Goal: Task Accomplishment & Management: Manage account settings

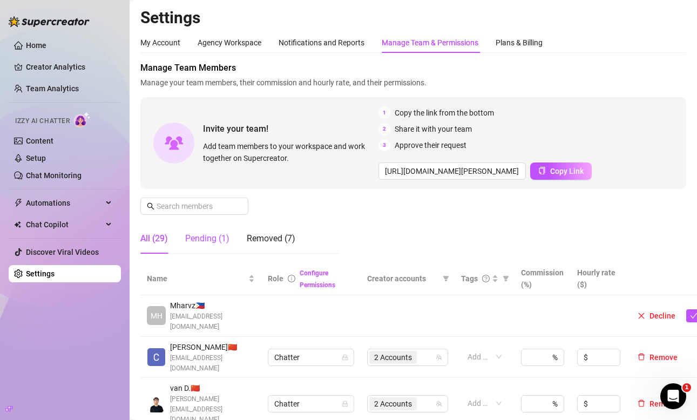
click at [205, 239] on div "Pending (1)" at bounding box center [207, 238] width 44 height 13
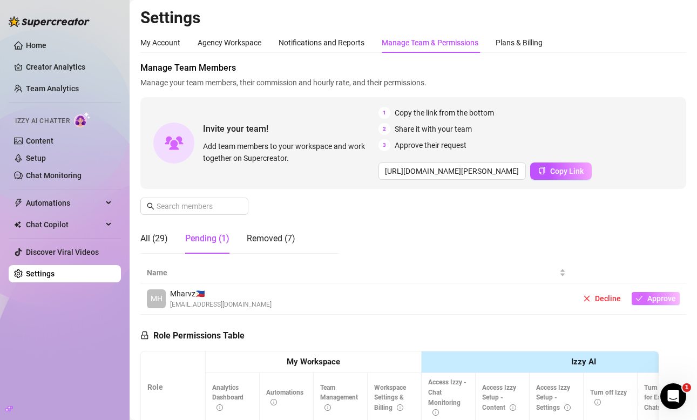
click at [645, 299] on button "Approve" at bounding box center [656, 298] width 48 height 13
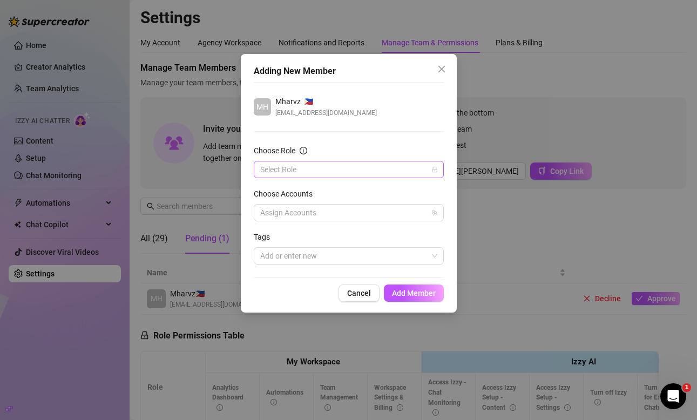
click at [373, 175] on input "Choose Role" at bounding box center [343, 169] width 167 height 16
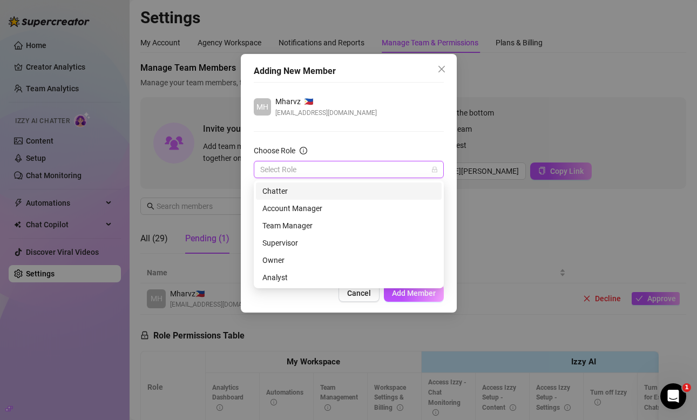
click at [349, 190] on div "Chatter" at bounding box center [348, 191] width 173 height 12
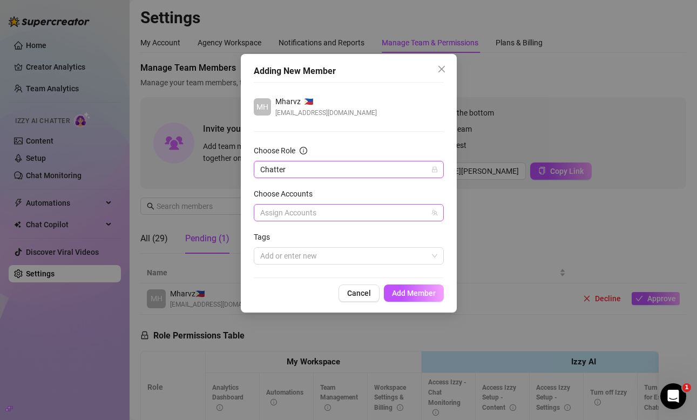
click at [318, 213] on div at bounding box center [343, 212] width 174 height 15
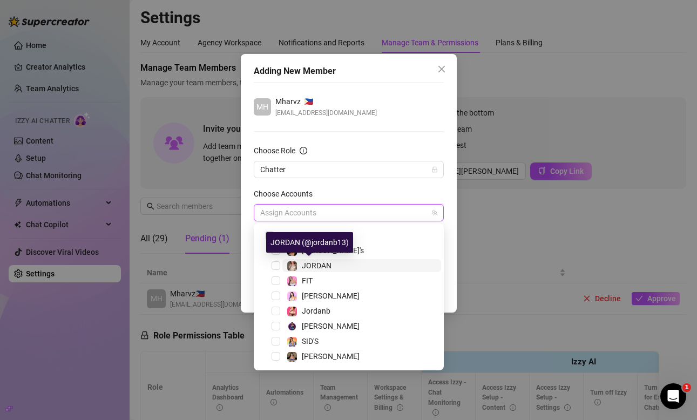
click at [313, 264] on span "JORDAN" at bounding box center [317, 265] width 30 height 9
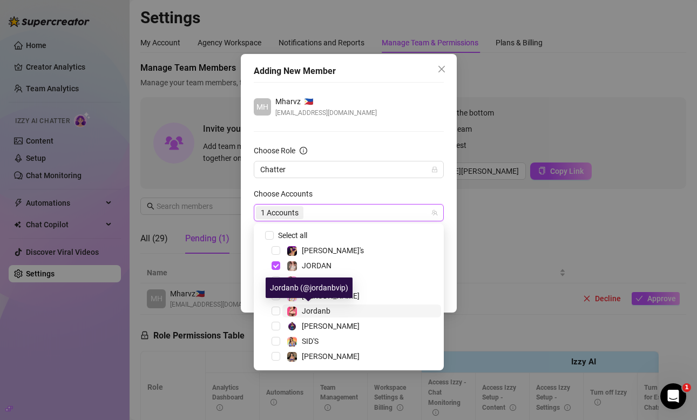
click at [316, 314] on span "Jordanb" at bounding box center [316, 311] width 29 height 9
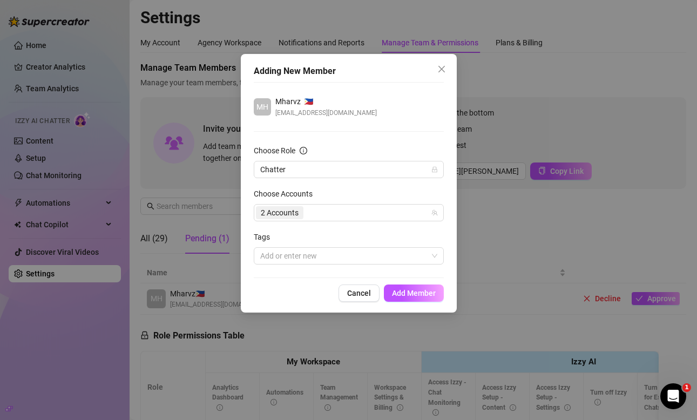
click at [384, 188] on div "Choose Accounts" at bounding box center [349, 196] width 190 height 16
click at [418, 295] on span "Add Member" at bounding box center [414, 293] width 44 height 9
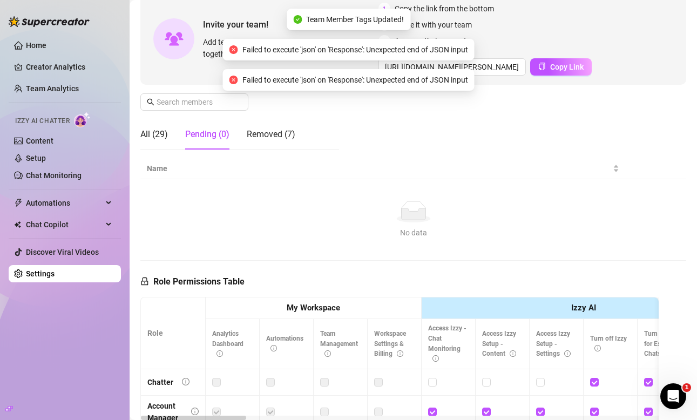
scroll to position [104, 0]
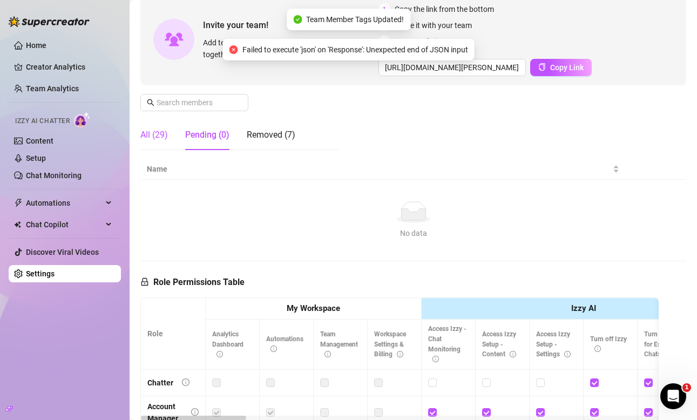
click at [160, 132] on div "All (29)" at bounding box center [154, 135] width 28 height 13
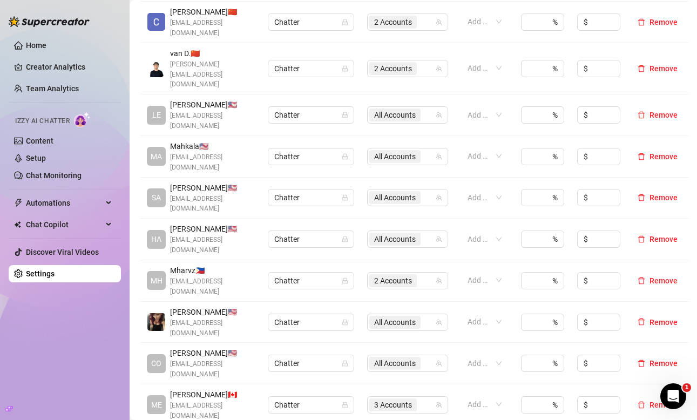
scroll to position [301, 0]
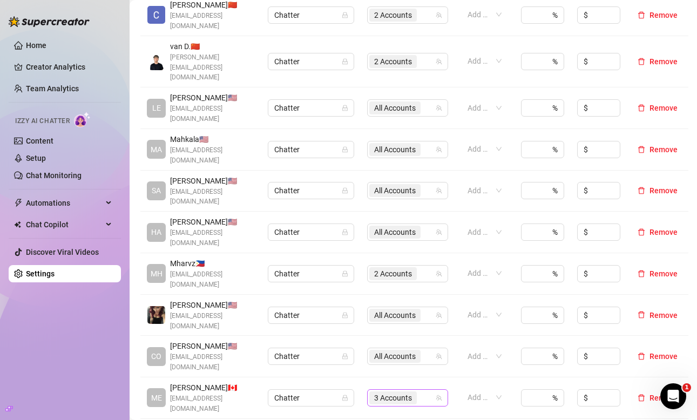
click at [411, 392] on span "3 Accounts" at bounding box center [393, 398] width 38 height 12
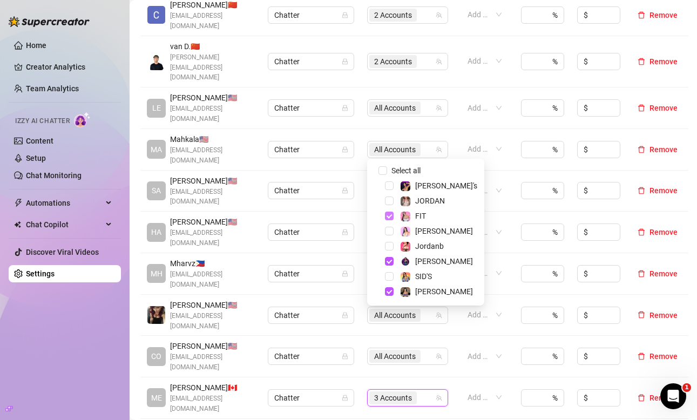
click at [390, 218] on span "Select tree node" at bounding box center [389, 216] width 9 height 9
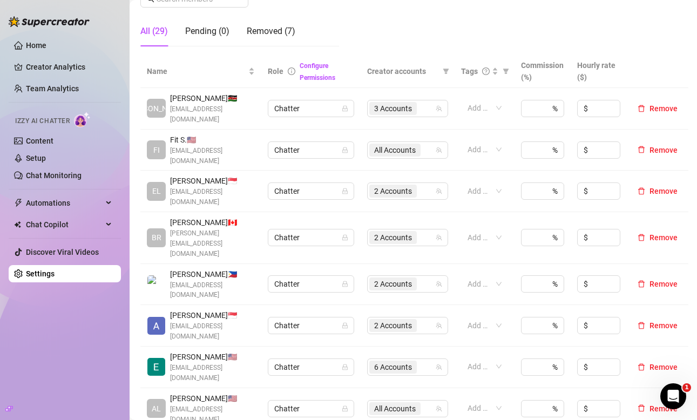
scroll to position [219, 0]
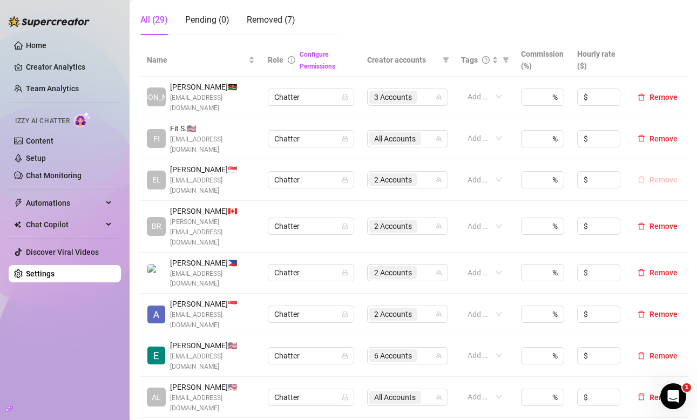
click at [663, 175] on span "Remove" at bounding box center [664, 179] width 28 height 9
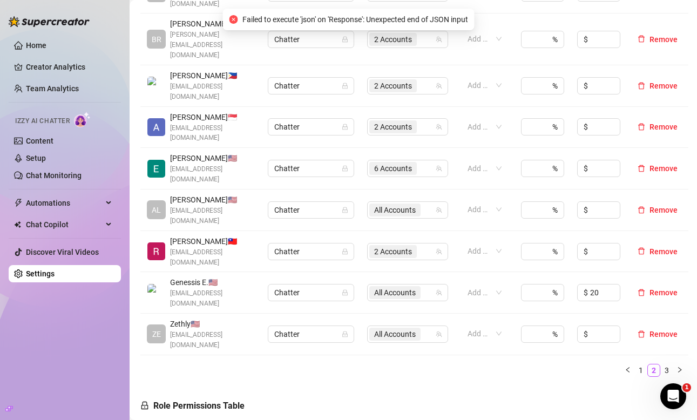
scroll to position [428, 0]
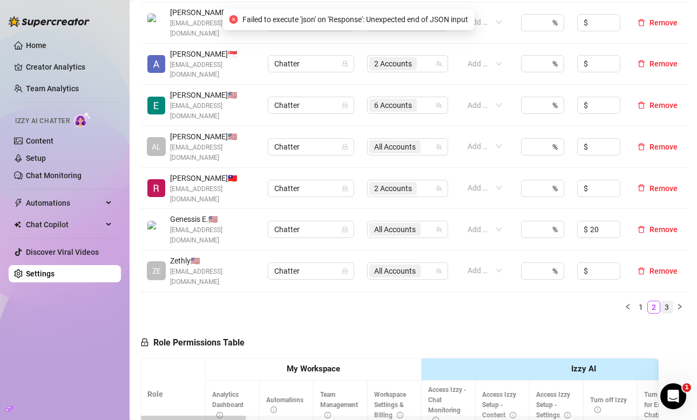
click at [669, 301] on link "3" at bounding box center [667, 307] width 12 height 12
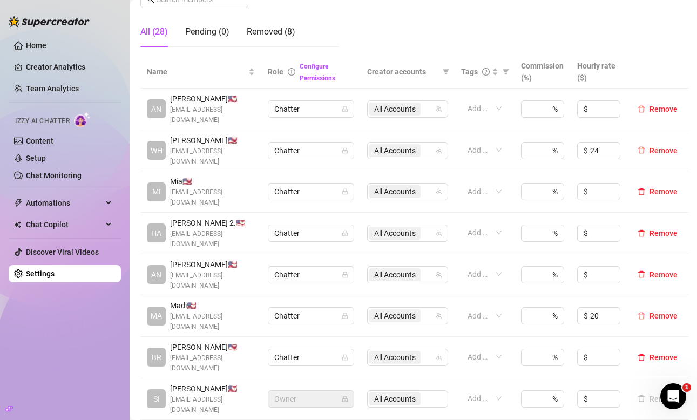
scroll to position [213, 0]
